Goal: Task Accomplishment & Management: Complete application form

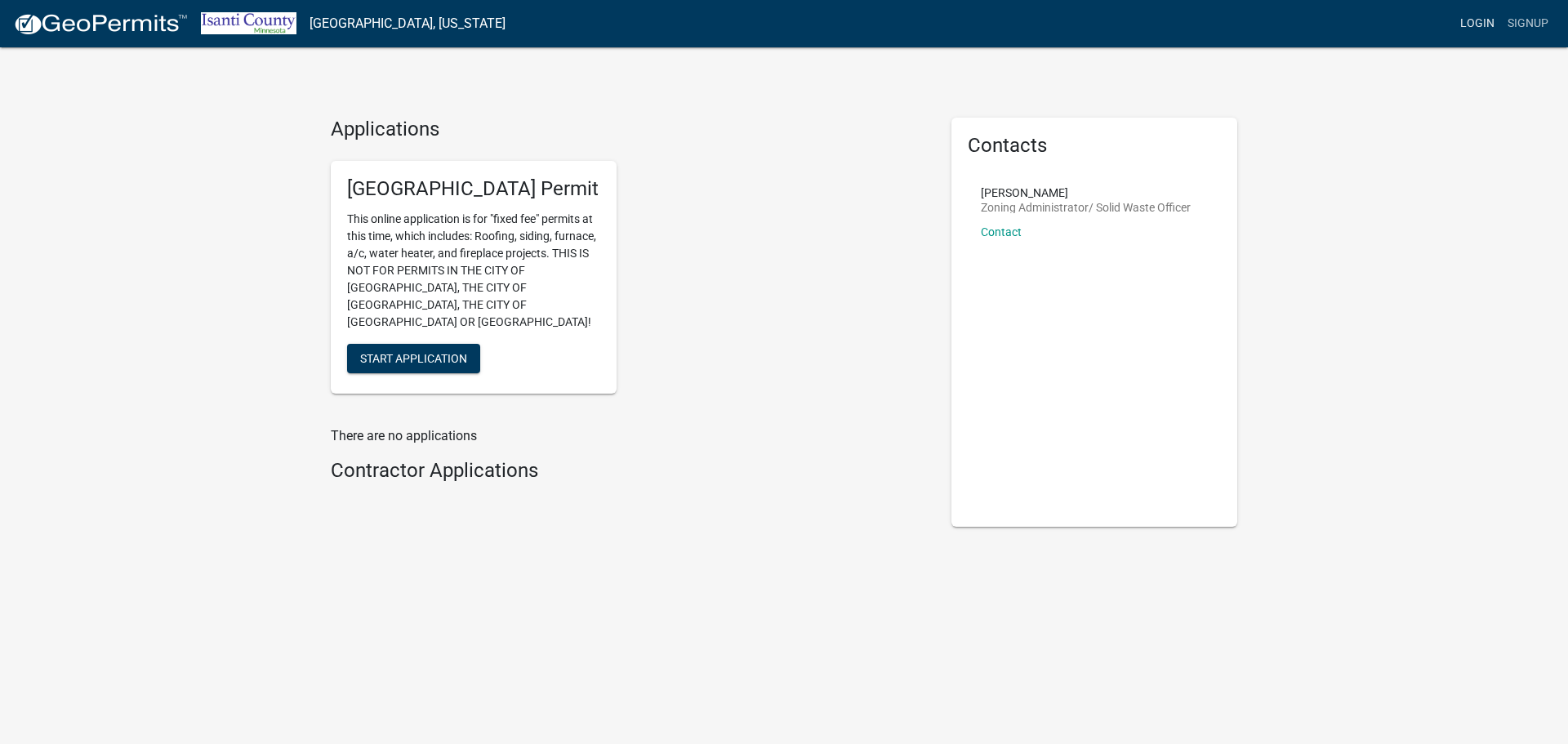
click at [1492, 23] on link "Login" at bounding box center [1477, 24] width 48 height 31
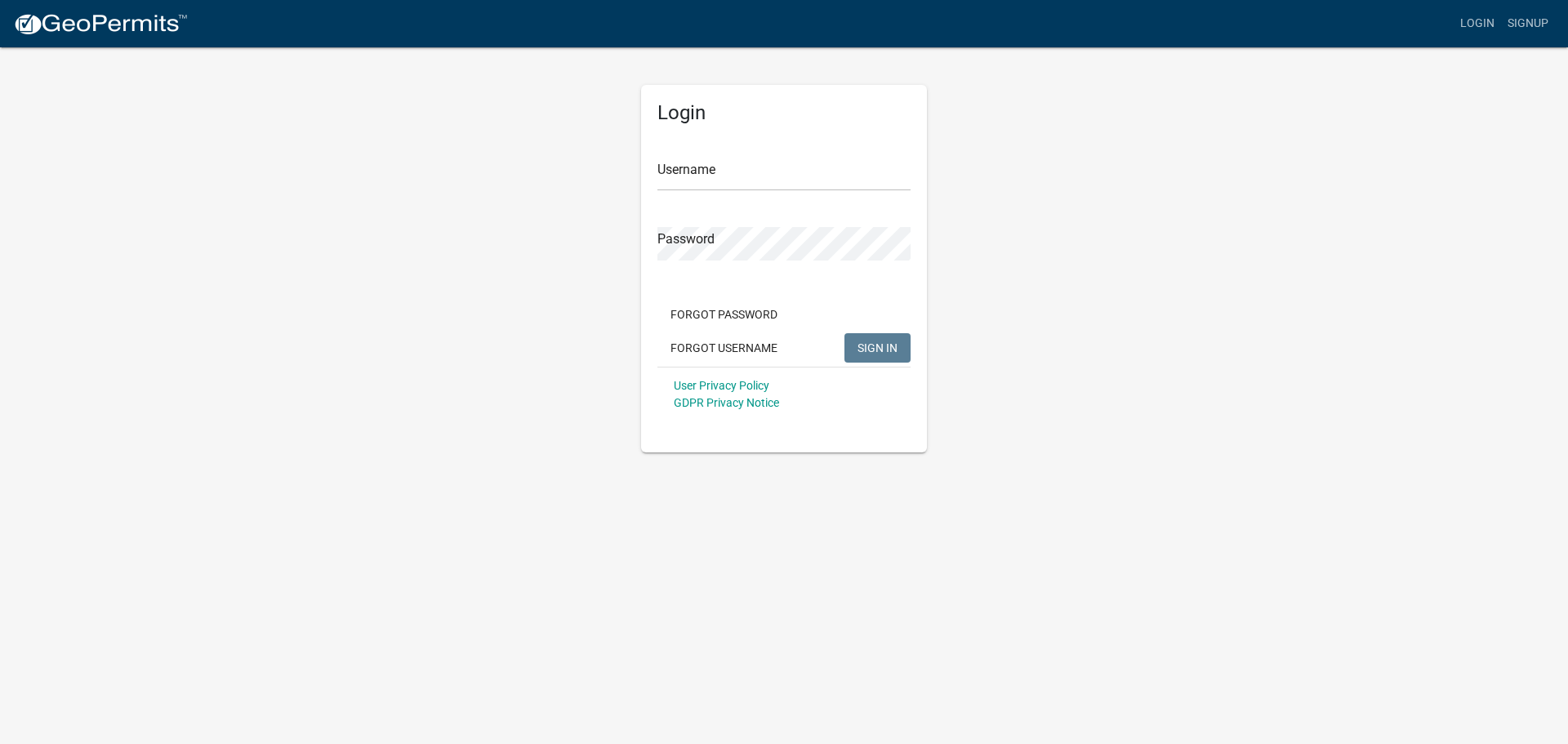
click at [1113, 216] on div "Login Username Password Forgot Password Forgot Username SIGN IN User Privacy Po…" at bounding box center [784, 249] width 931 height 407
drag, startPoint x: 675, startPoint y: 176, endPoint x: 688, endPoint y: 181, distance: 13.9
click at [675, 176] on input "Username" at bounding box center [784, 174] width 253 height 33
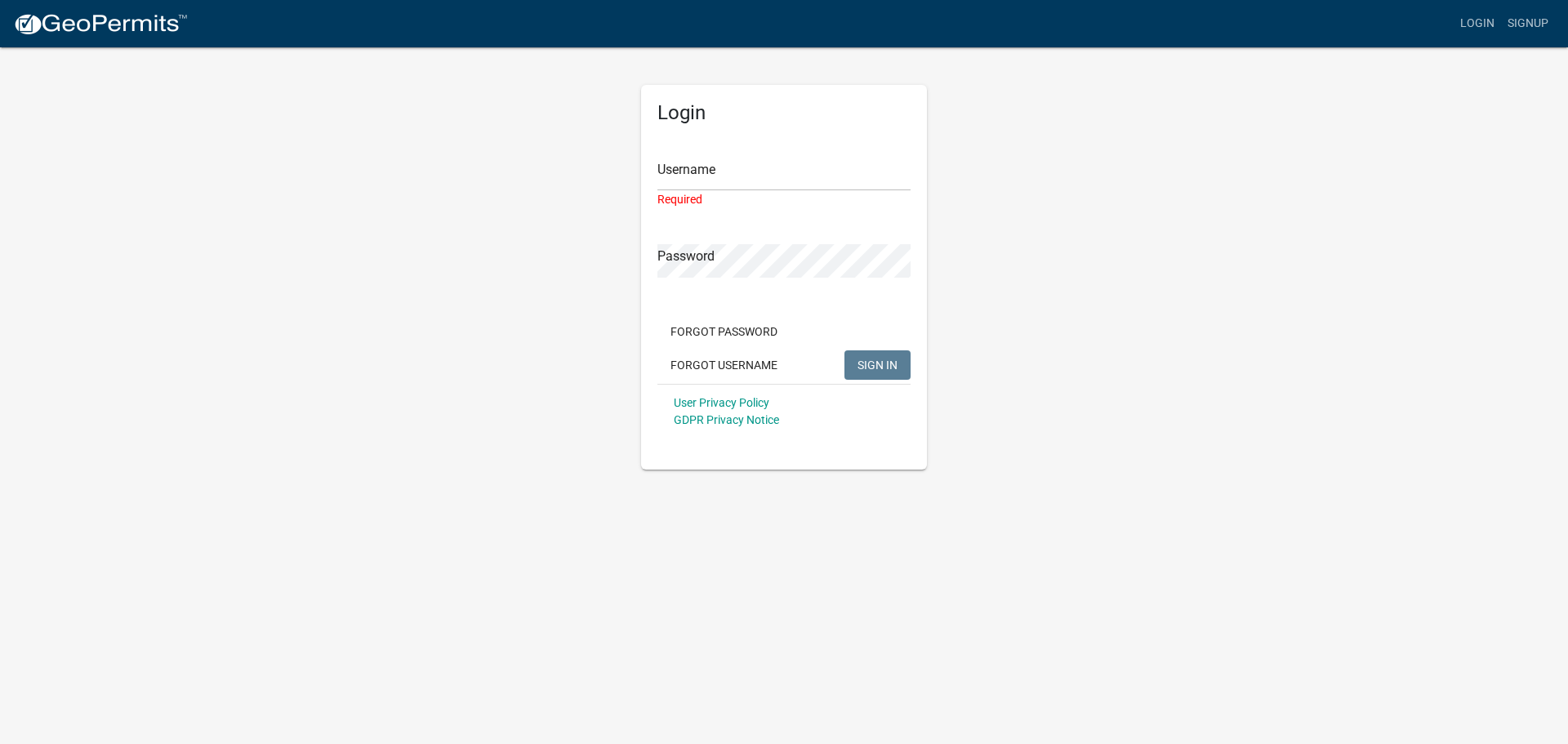
click at [1048, 192] on div "Login Username Required Password Forgot Password Forgot Username SIGN IN User P…" at bounding box center [784, 258] width 931 height 424
click at [686, 172] on input "Username" at bounding box center [784, 174] width 253 height 33
type input "Highmark Exteriors LLC"
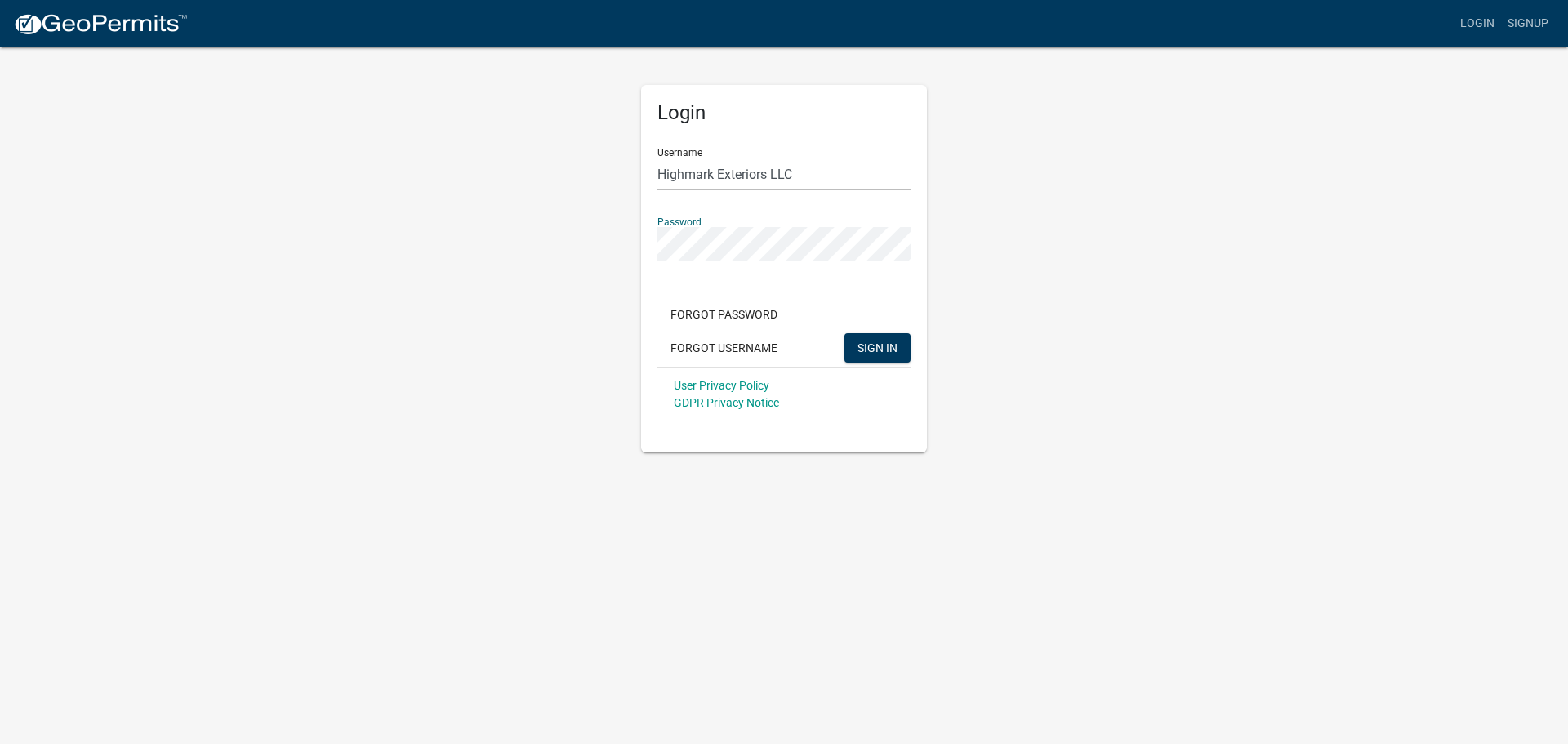
click at [844, 333] on button "SIGN IN" at bounding box center [877, 348] width 66 height 30
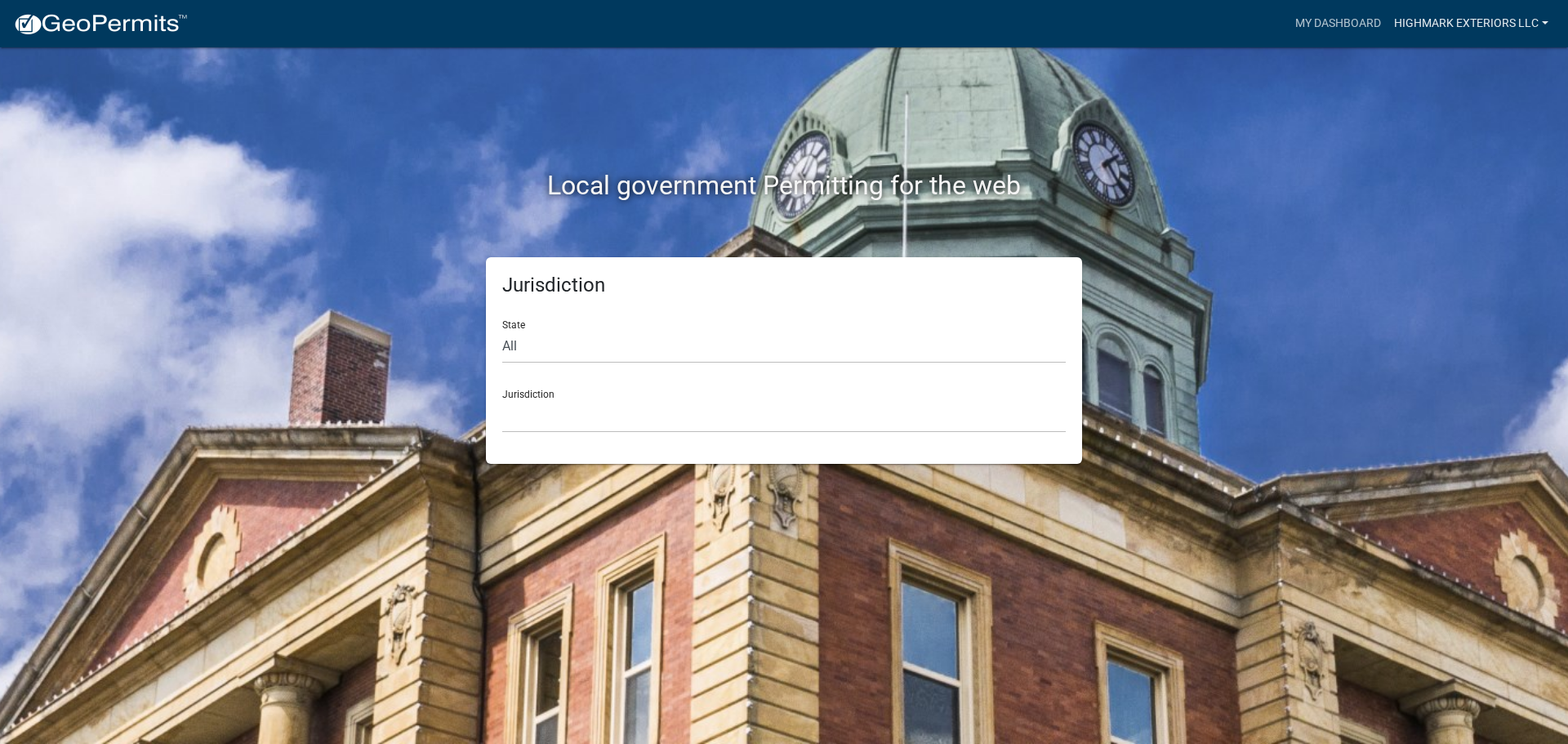
click at [1478, 30] on link "Highmark Exteriors LLC" at bounding box center [1471, 24] width 168 height 31
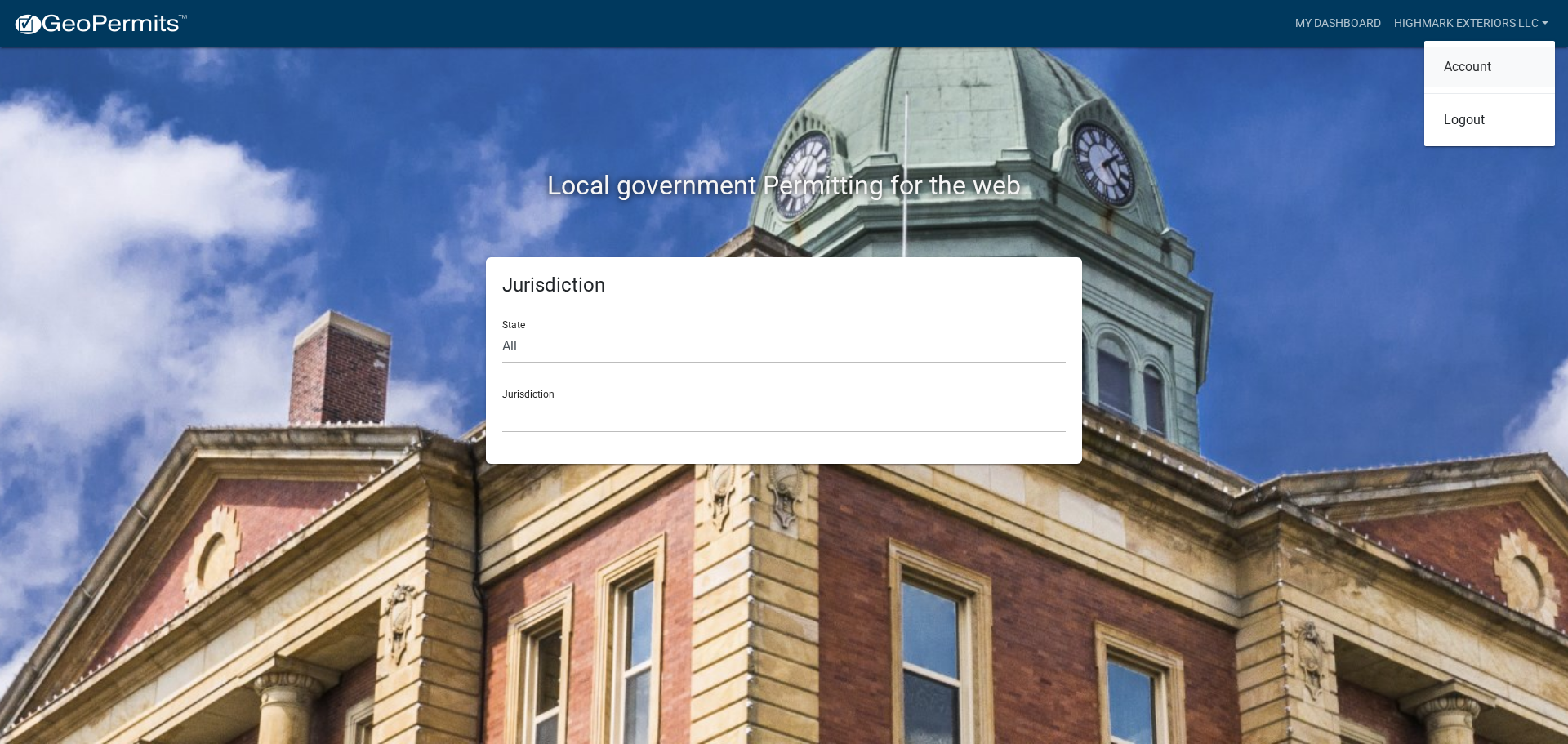
click at [1474, 65] on link "Account" at bounding box center [1489, 67] width 130 height 39
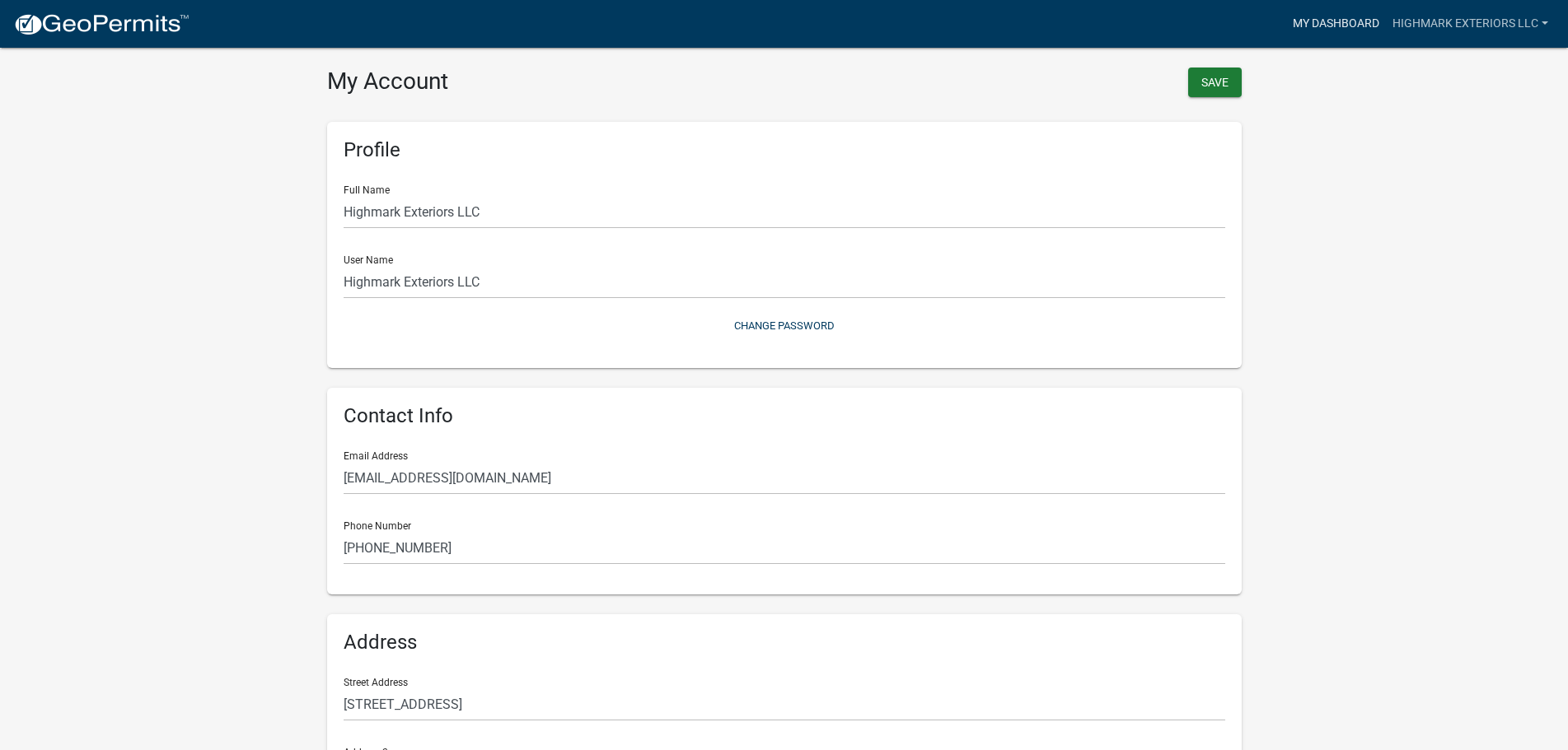
click at [1345, 24] on link "My Dashboard" at bounding box center [1336, 24] width 100 height 31
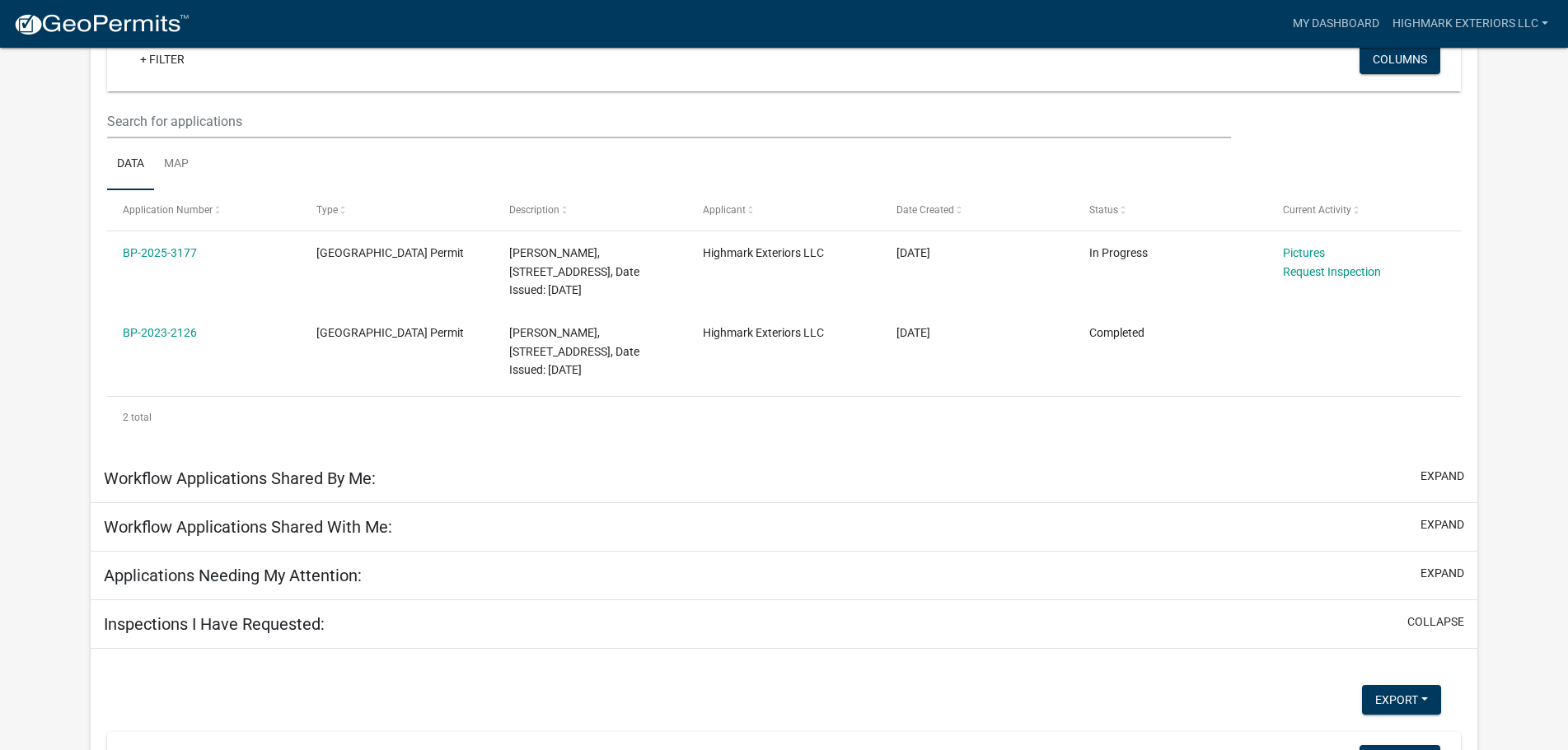
scroll to position [247, 0]
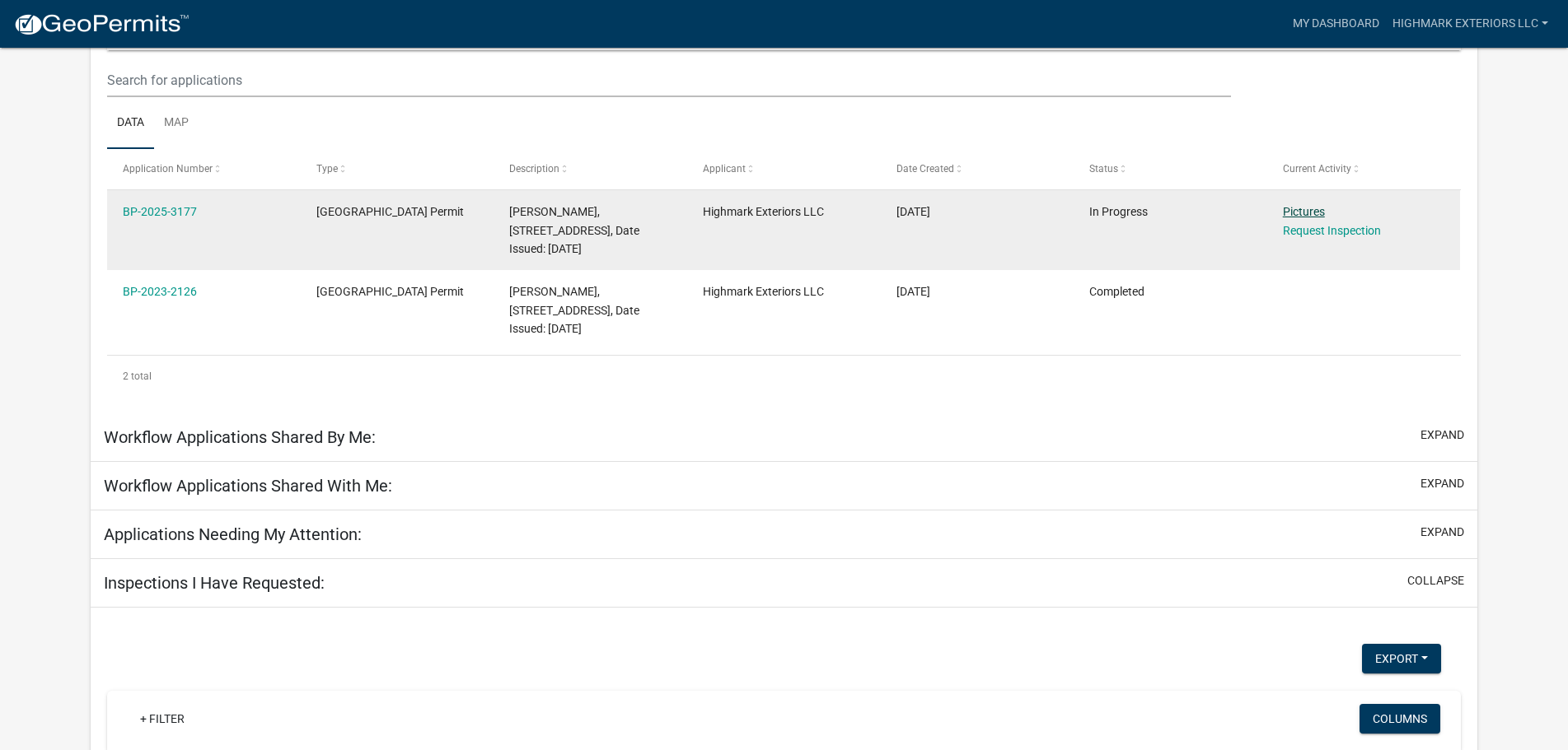
click at [1297, 211] on link "Pictures" at bounding box center [1304, 211] width 42 height 13
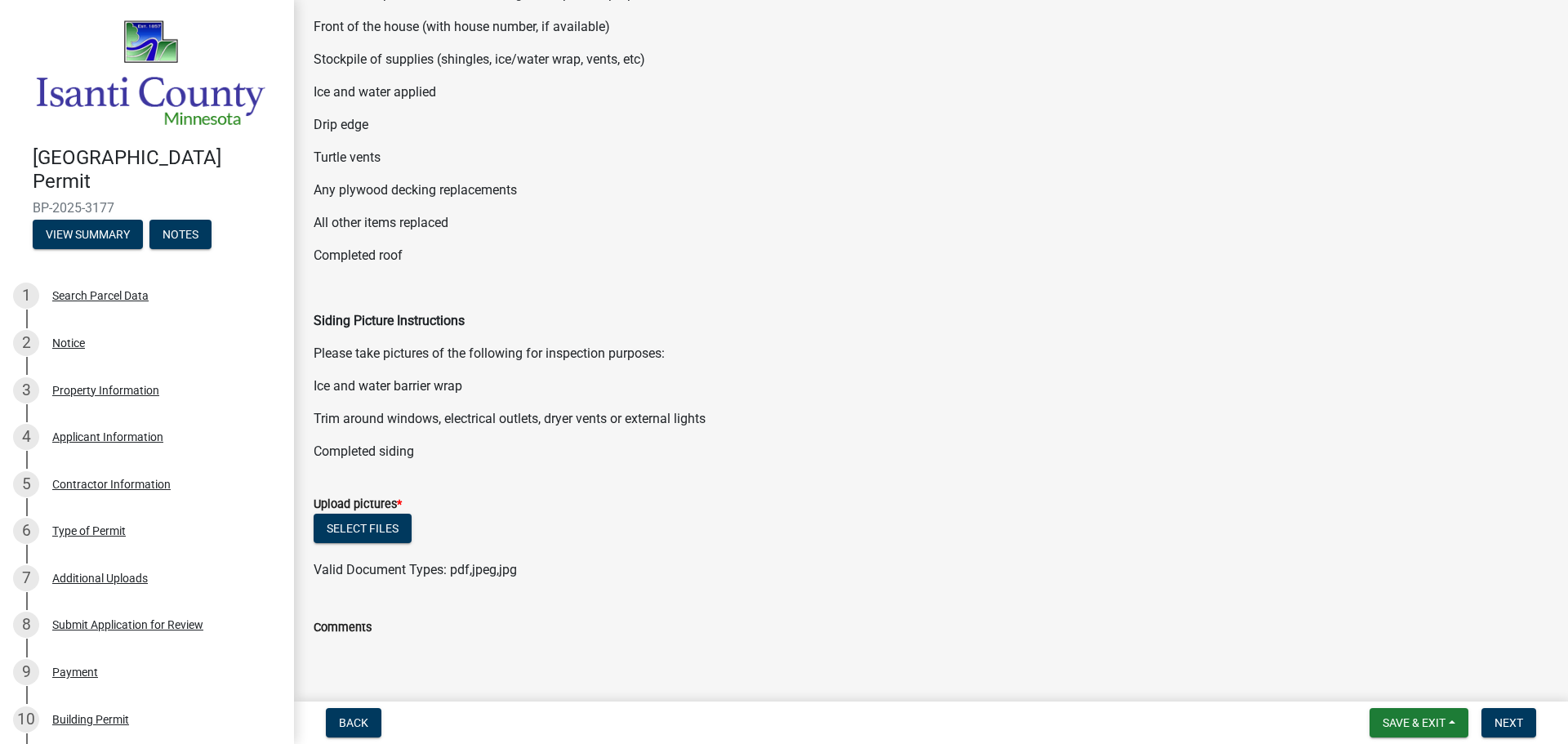
scroll to position [245, 0]
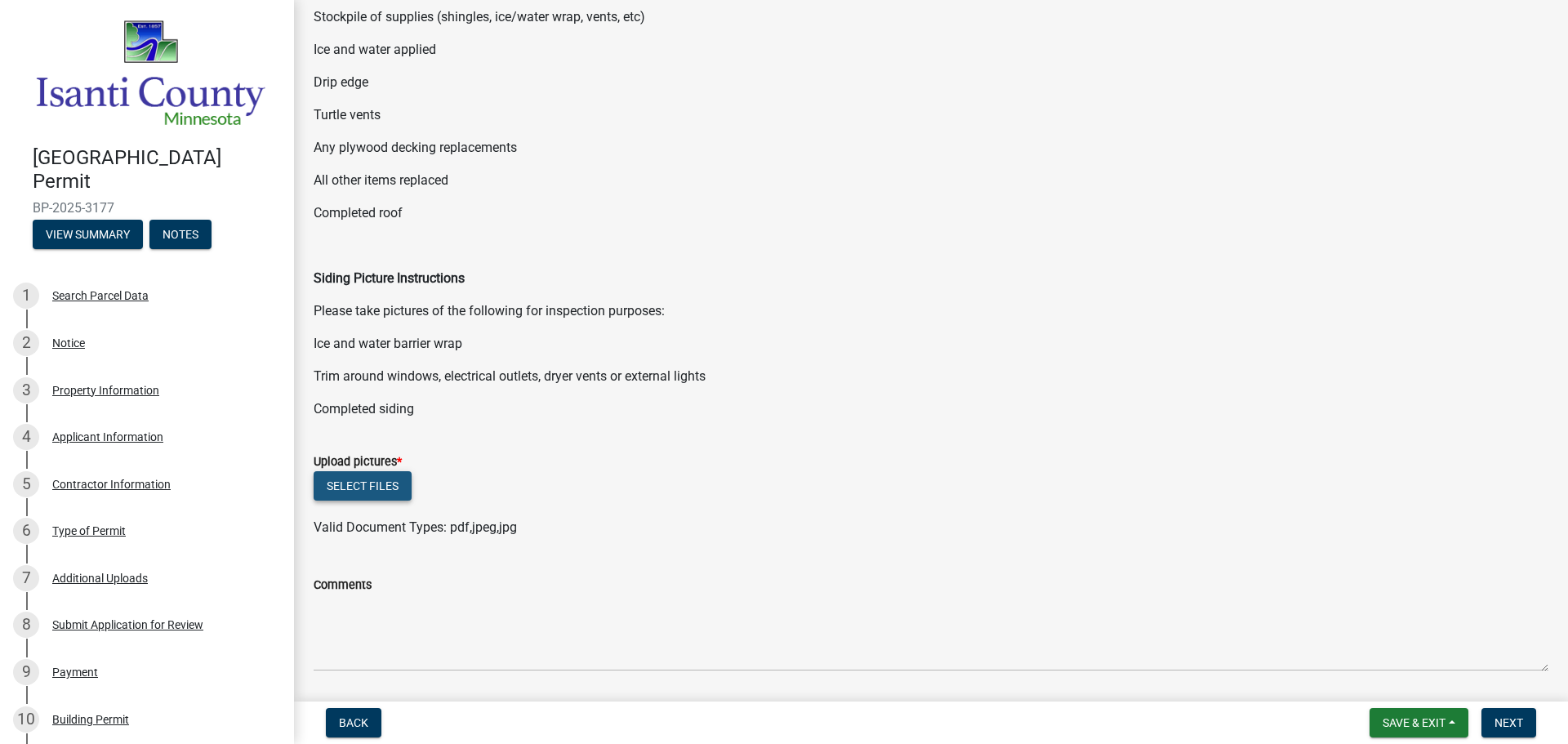
click at [357, 498] on button "Select files" at bounding box center [362, 486] width 98 height 30
click at [367, 497] on button "Select files" at bounding box center [362, 486] width 98 height 30
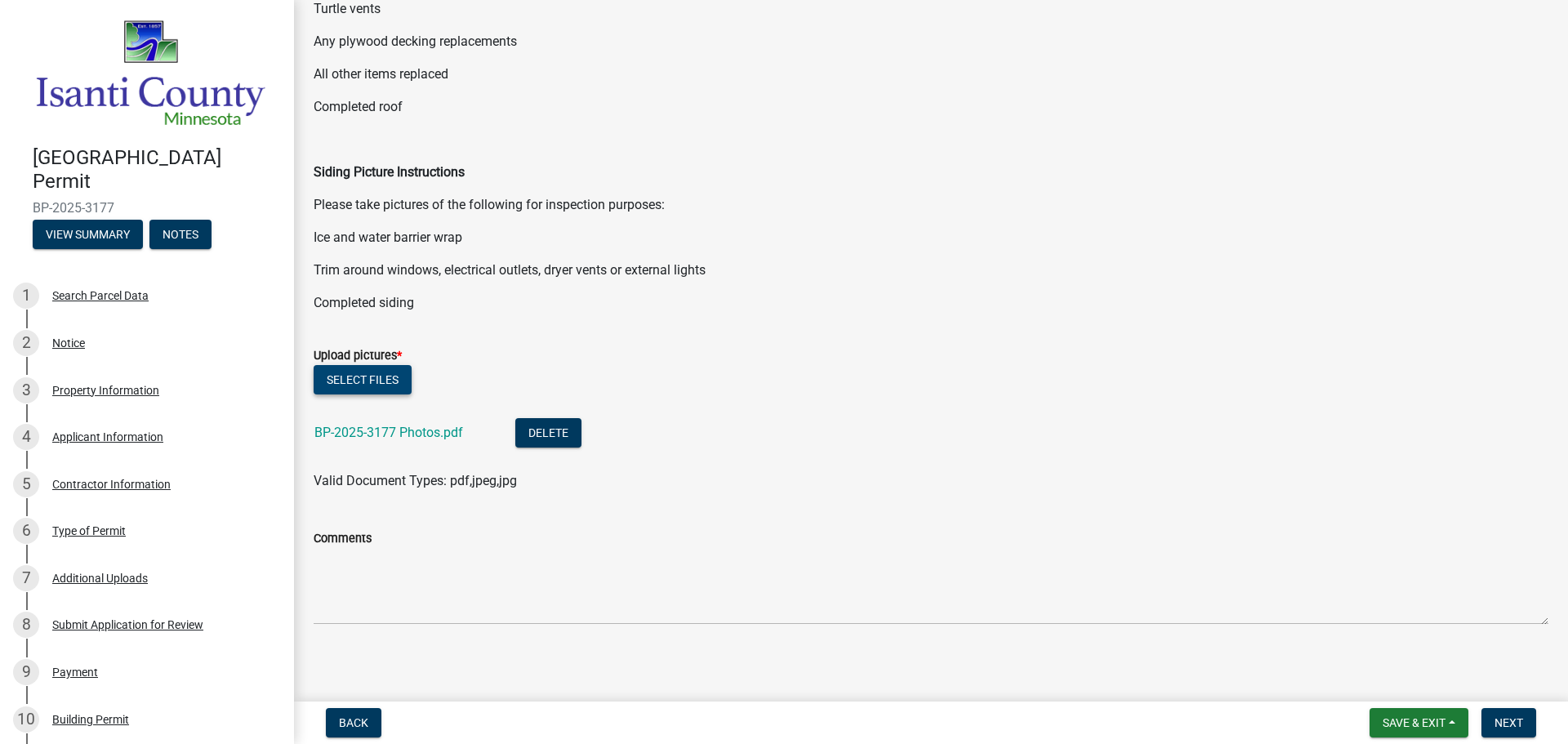
scroll to position [358, 0]
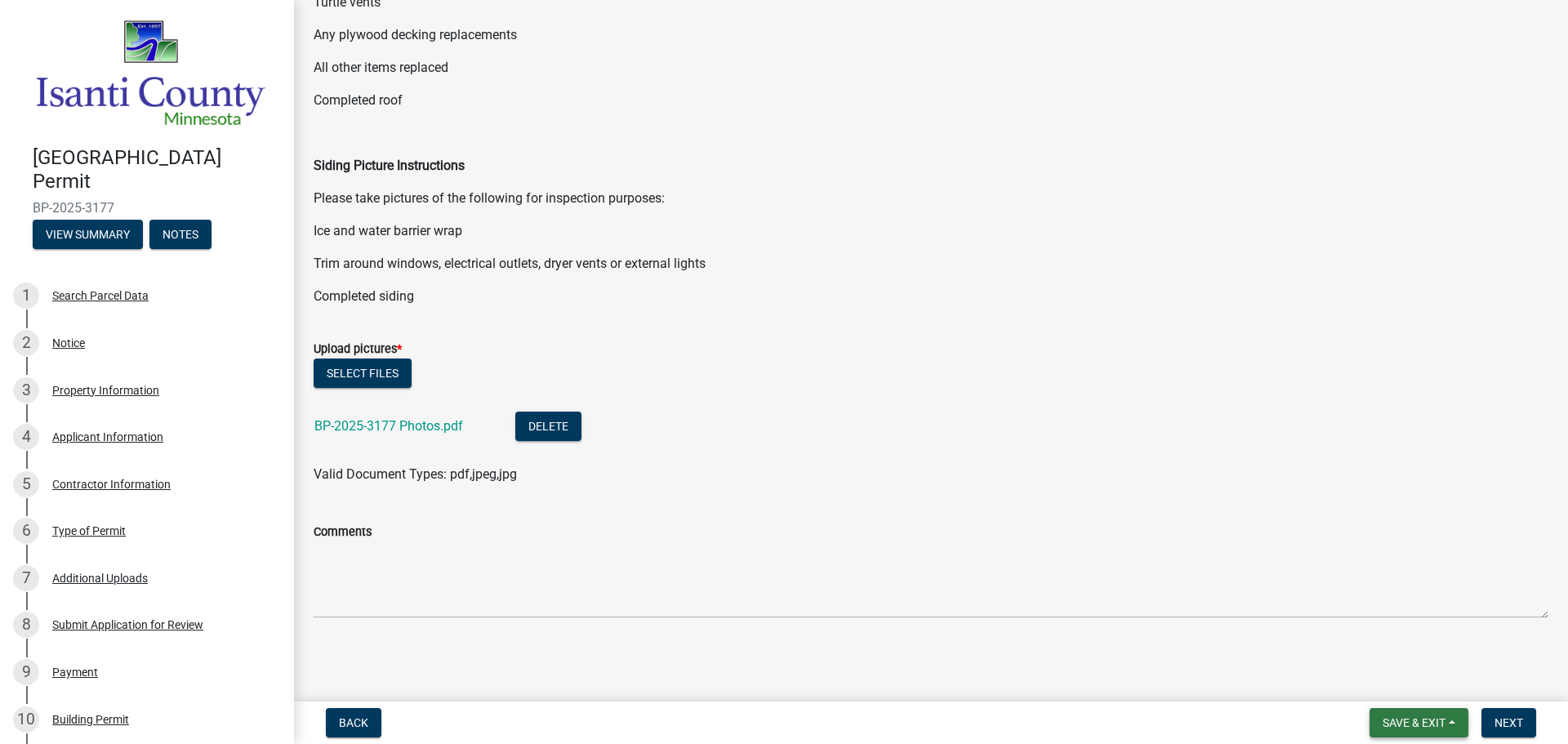
click at [1429, 726] on span "Save & Exit" at bounding box center [1414, 723] width 63 height 13
click at [1417, 681] on button "Save & Exit" at bounding box center [1402, 681] width 130 height 39
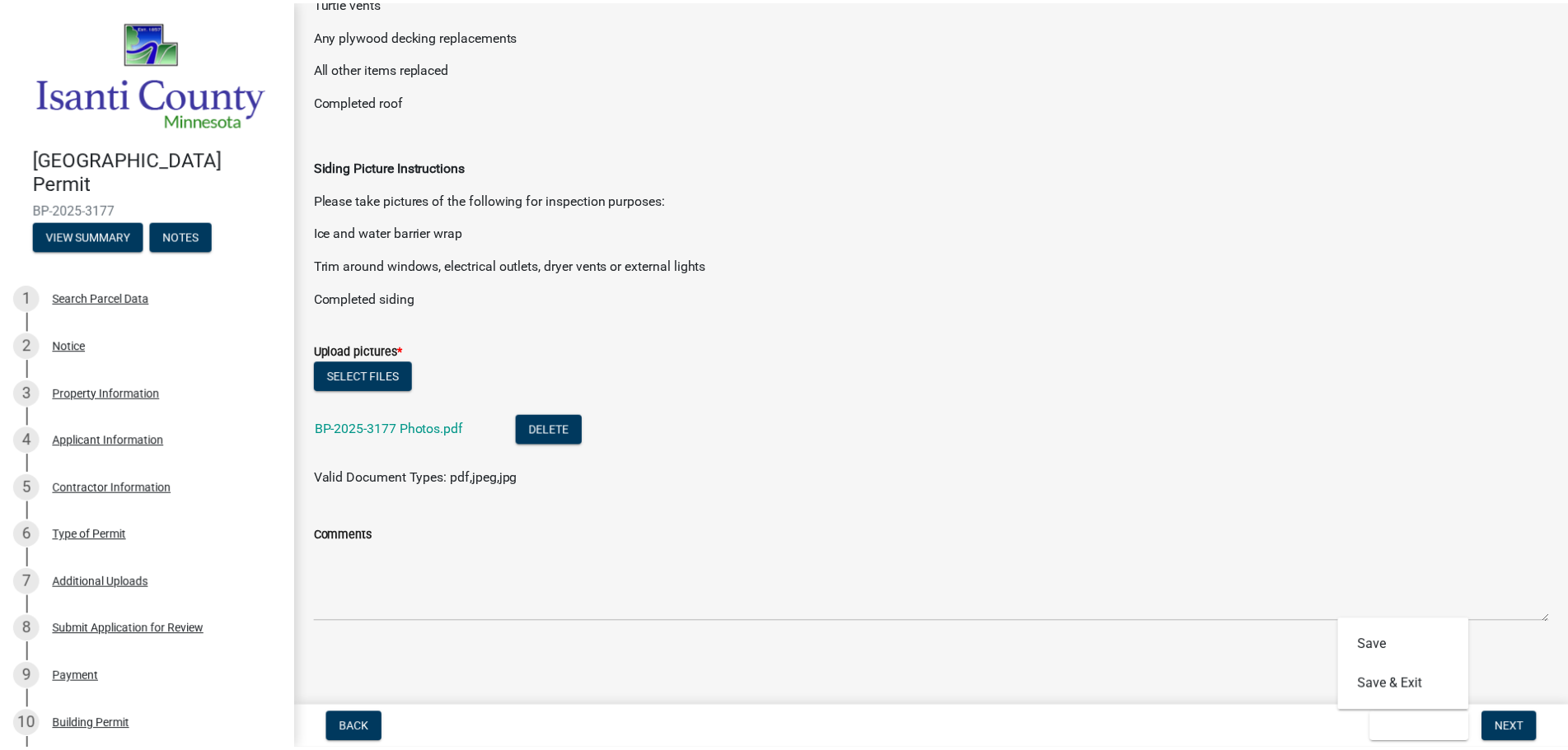
scroll to position [0, 0]
